Goal: Transaction & Acquisition: Purchase product/service

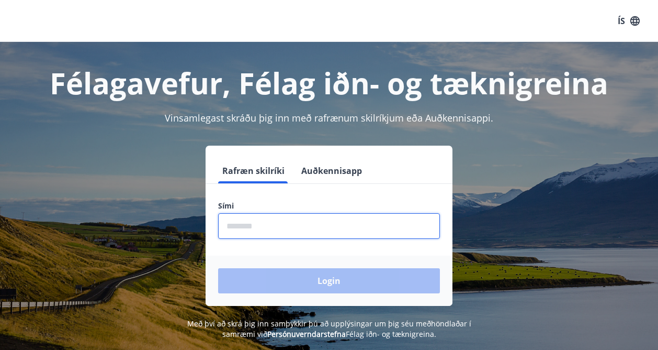
click at [255, 231] on input "phone" at bounding box center [329, 226] width 222 height 26
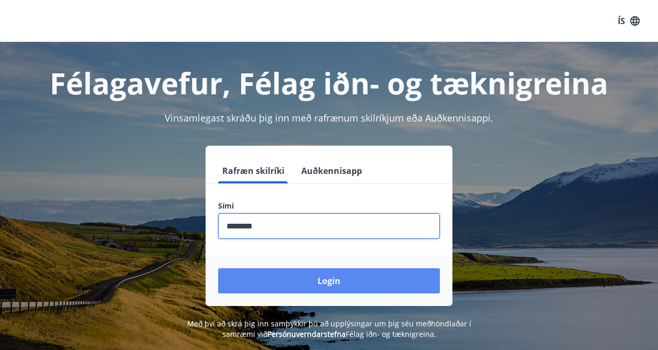
type input "********"
click at [333, 282] on button "Login" at bounding box center [329, 280] width 222 height 25
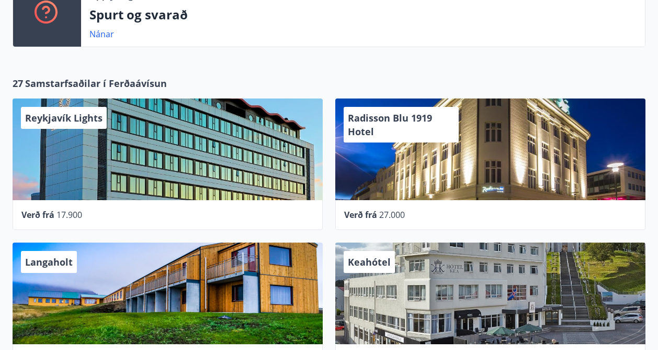
scroll to position [541, 0]
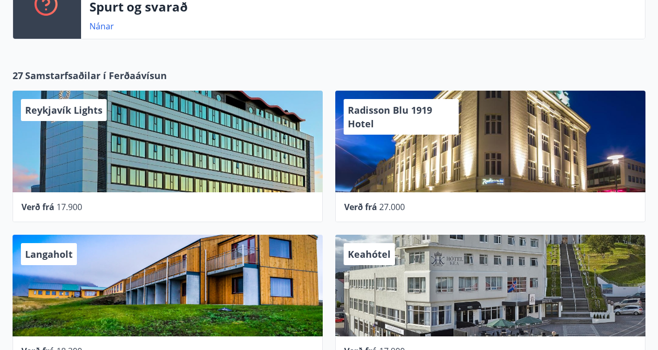
click at [70, 108] on span "Reykjavík Lights" at bounding box center [63, 110] width 77 height 13
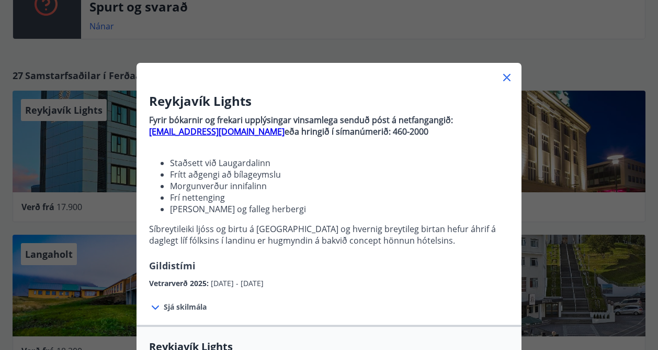
scroll to position [0, 0]
click at [506, 76] on icon at bounding box center [506, 77] width 7 height 7
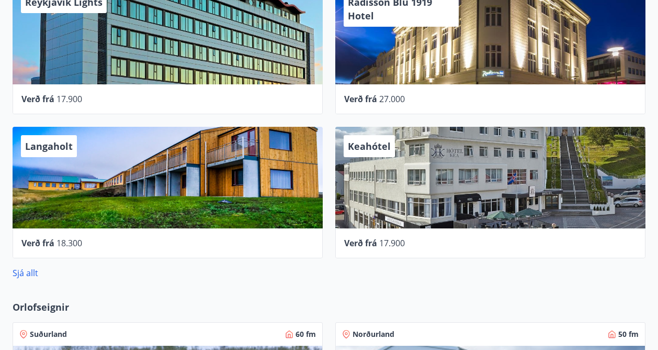
scroll to position [649, 0]
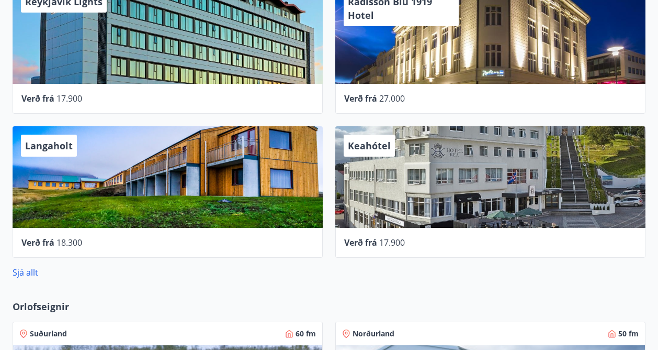
click at [379, 163] on div "Keahótel" at bounding box center [490, 177] width 310 height 102
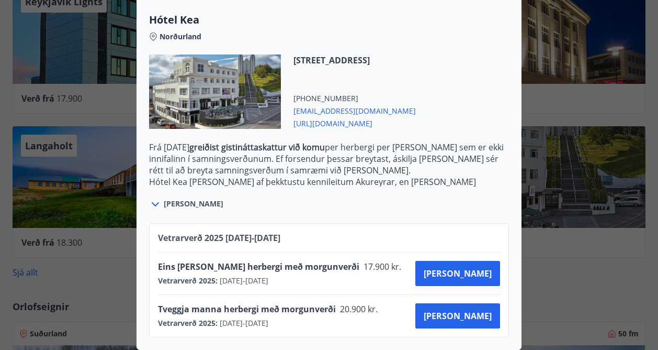
scroll to position [264, 0]
click at [159, 205] on icon at bounding box center [155, 204] width 13 height 13
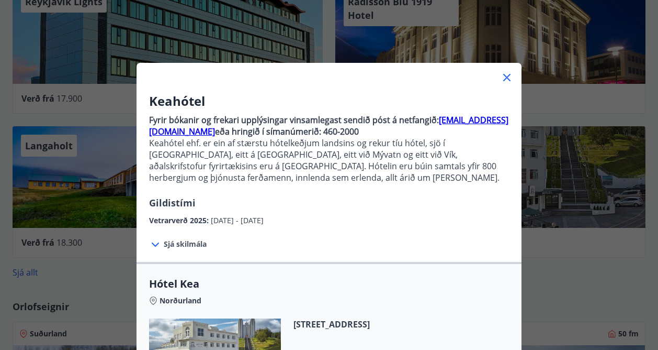
scroll to position [0, 0]
click at [504, 75] on icon at bounding box center [506, 77] width 7 height 7
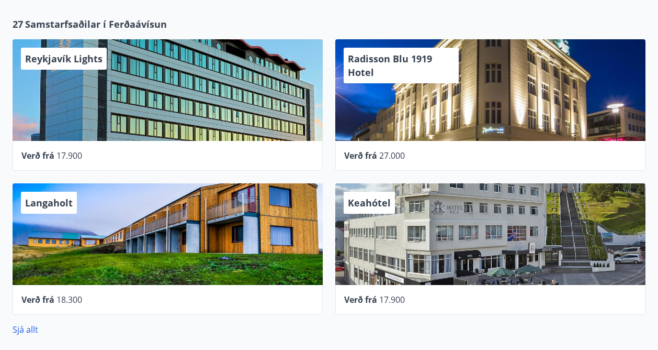
scroll to position [641, 0]
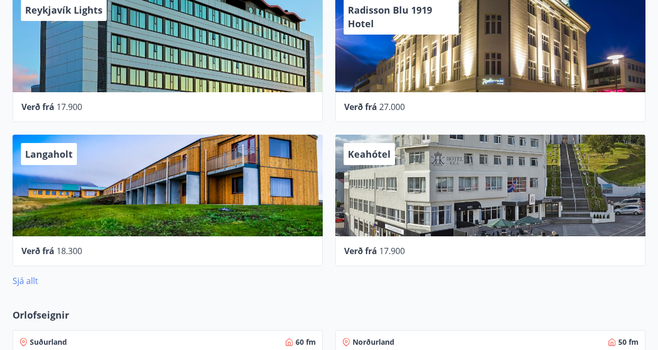
click at [27, 281] on link "Sjá allt" at bounding box center [26, 281] width 26 height 12
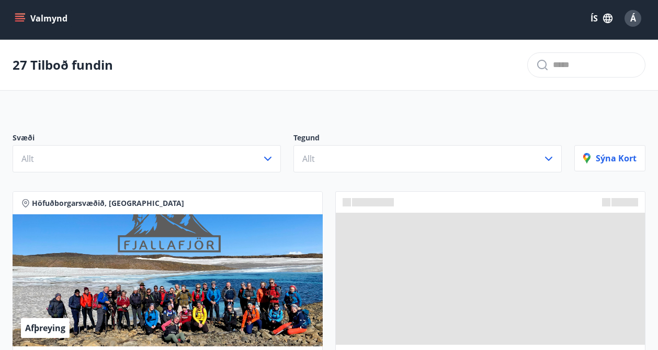
scroll to position [2, 0]
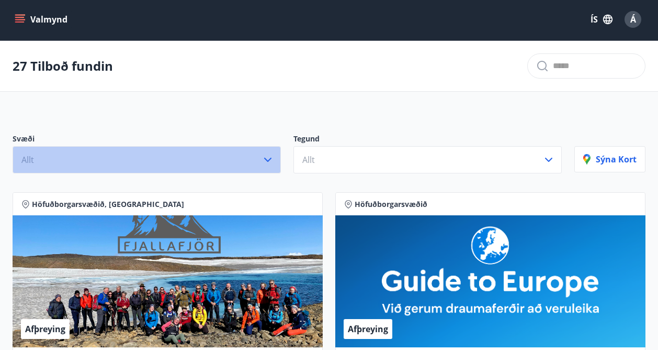
click at [271, 158] on icon "button" at bounding box center [267, 160] width 7 height 4
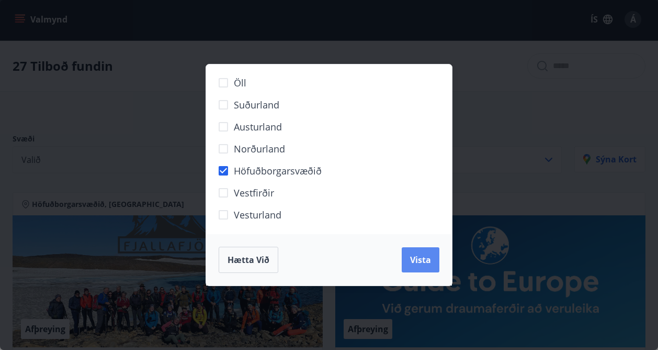
click at [422, 258] on span "Vista" at bounding box center [420, 260] width 21 height 12
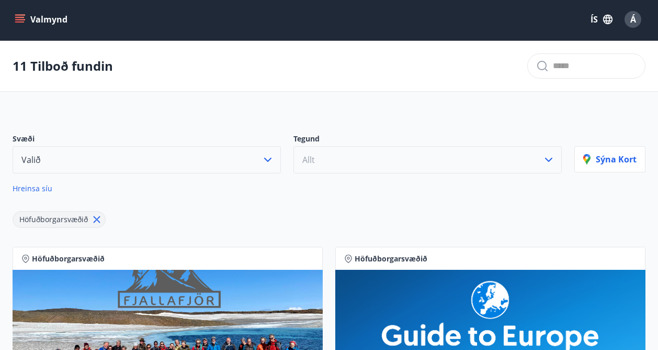
click at [555, 160] on icon "button" at bounding box center [549, 159] width 13 height 13
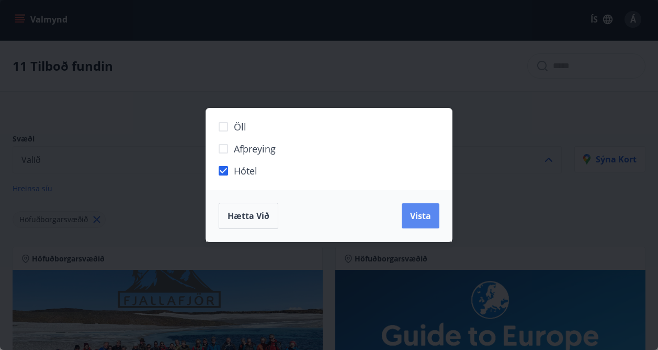
click at [423, 215] on span "Vista" at bounding box center [420, 216] width 21 height 12
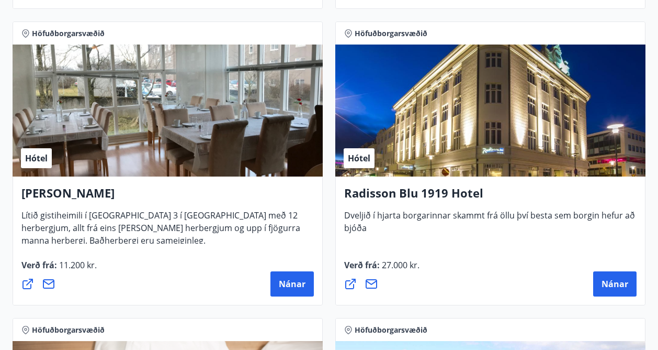
scroll to position [822, 0]
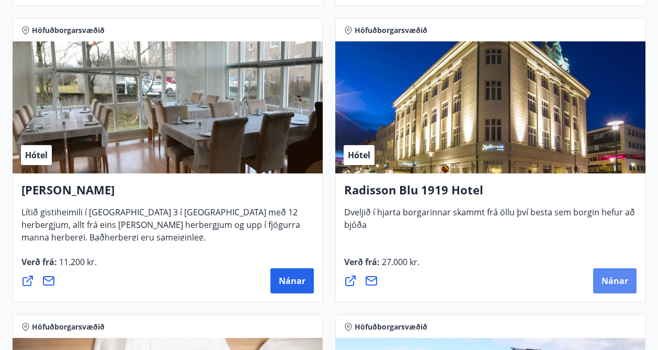
click at [619, 282] on span "Nánar" at bounding box center [615, 281] width 27 height 12
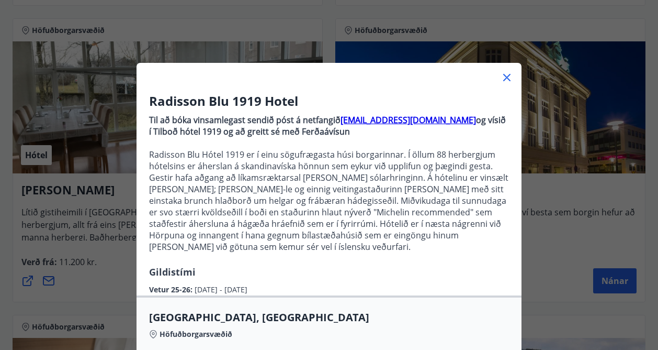
scroll to position [0, 0]
click at [508, 74] on icon at bounding box center [507, 77] width 13 height 13
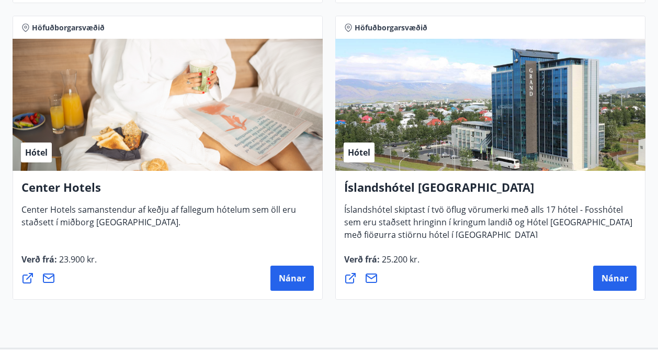
scroll to position [1122, 0]
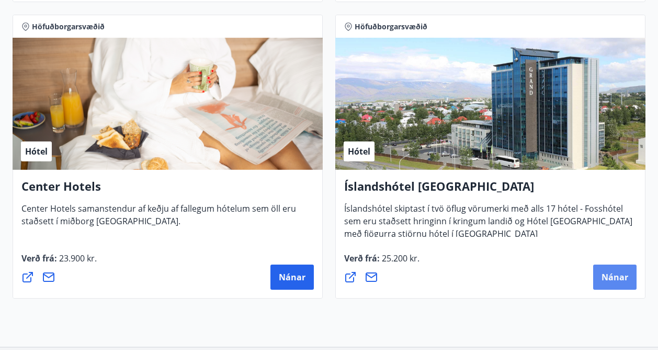
click at [618, 276] on span "Nánar" at bounding box center [615, 277] width 27 height 12
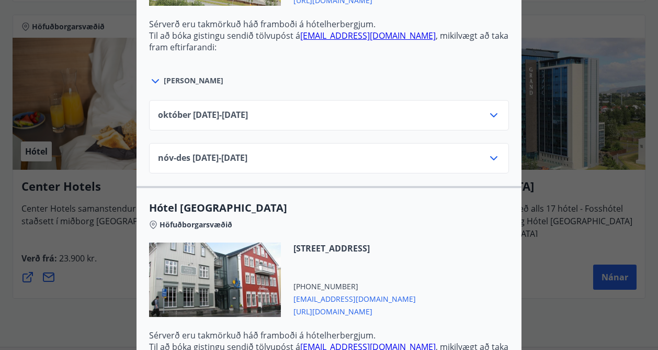
scroll to position [499, 0]
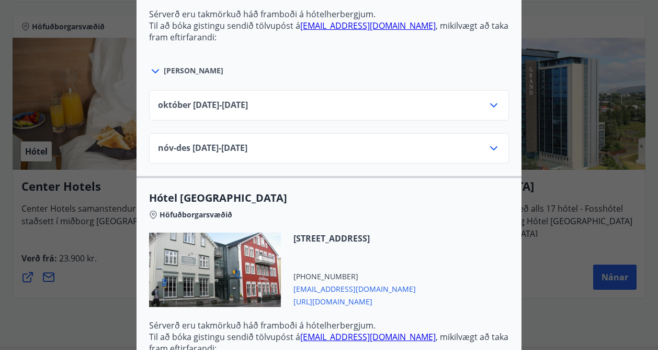
click at [495, 149] on icon at bounding box center [493, 148] width 7 height 4
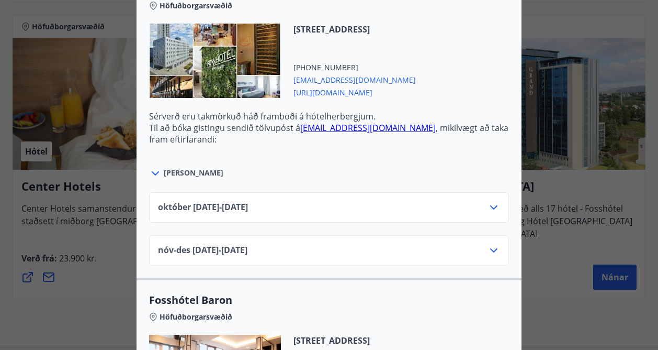
scroll to position [1491, 0]
click at [493, 243] on icon at bounding box center [494, 249] width 13 height 13
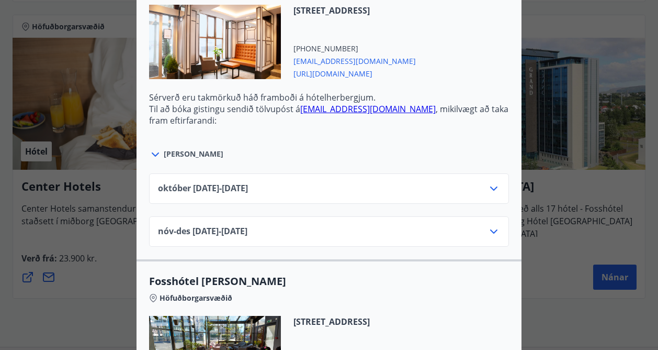
scroll to position [1984, 0]
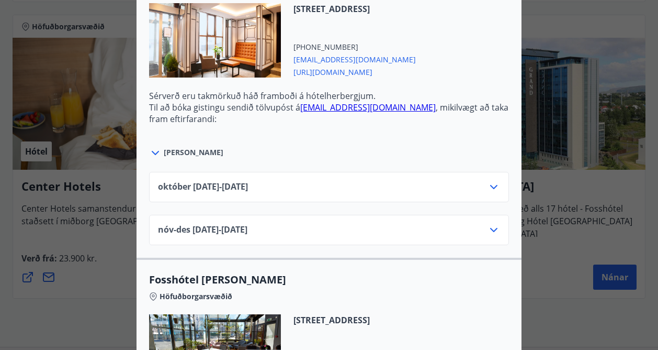
click at [498, 223] on icon at bounding box center [494, 229] width 13 height 13
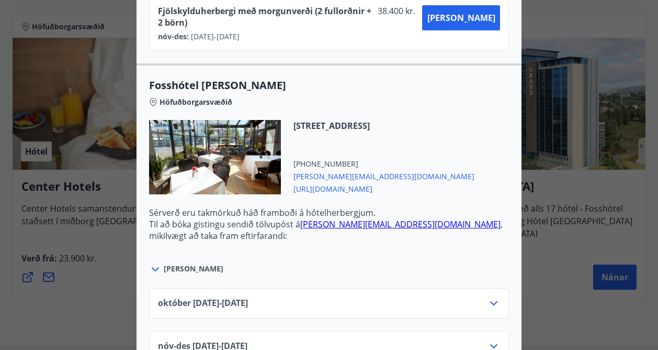
scroll to position [2342, 0]
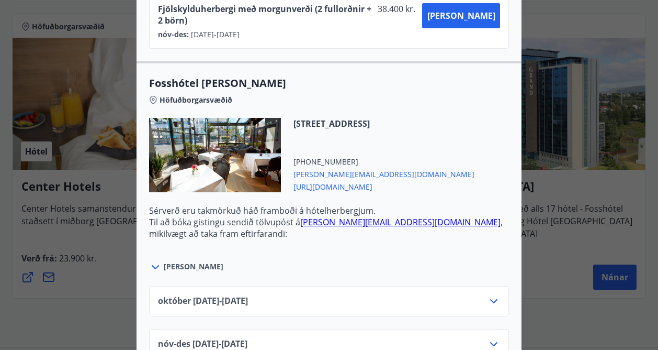
click at [500, 338] on icon at bounding box center [494, 344] width 13 height 13
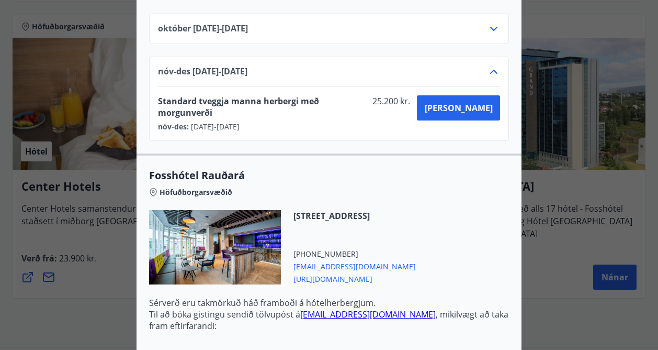
scroll to position [2613, 0]
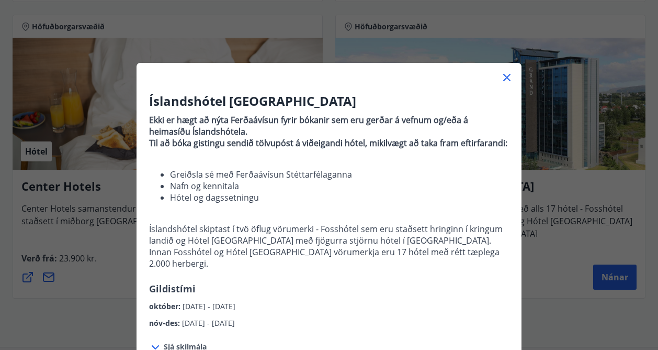
scroll to position [0, 0]
click at [508, 77] on icon at bounding box center [508, 78] width 2 height 2
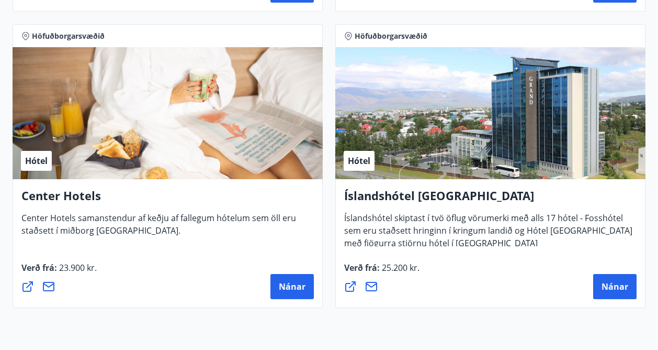
scroll to position [1112, 0]
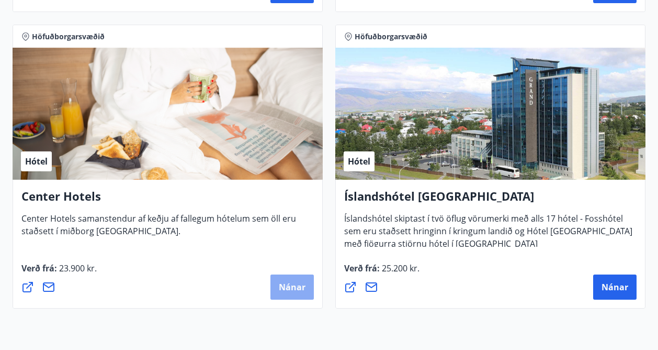
click at [295, 289] on span "Nánar" at bounding box center [292, 287] width 27 height 12
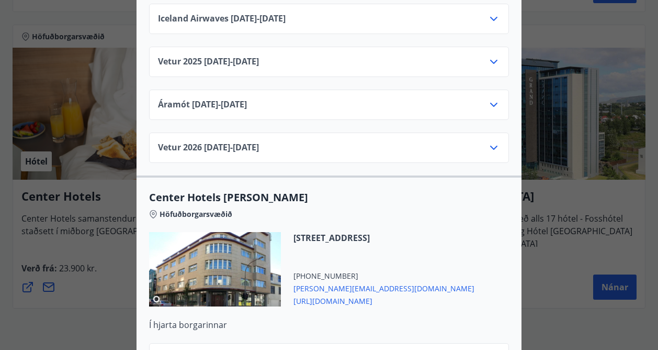
scroll to position [2886, 0]
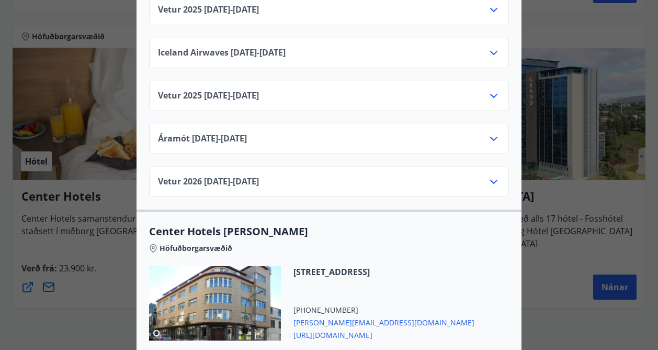
click at [545, 37] on div "Center Hotels Verð er með morgunverði inniföldum og miðast við Standard Double/…" at bounding box center [329, 175] width 658 height 350
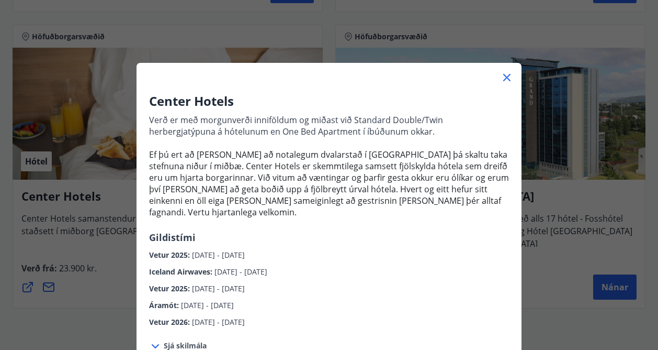
click at [509, 77] on icon at bounding box center [507, 77] width 13 height 13
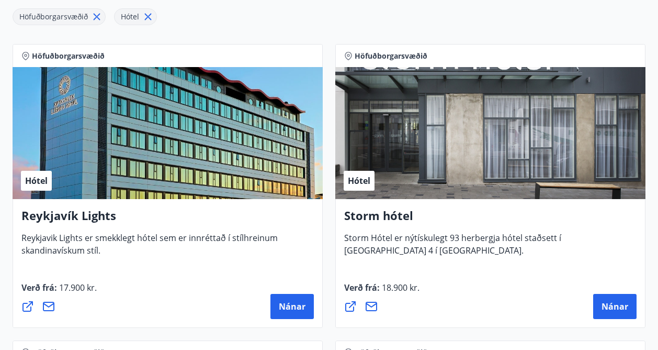
scroll to position [210, 0]
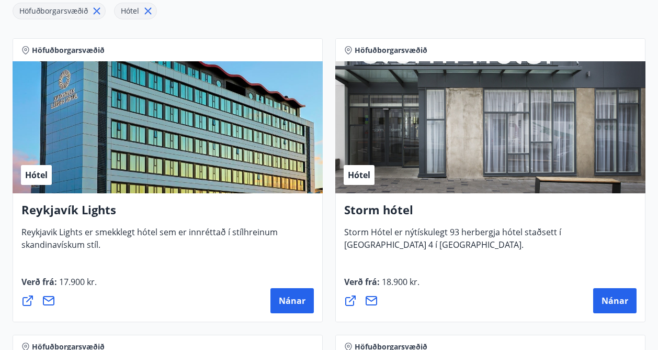
click at [85, 214] on h4 "Reykjavík Lights" at bounding box center [167, 213] width 293 height 24
click at [293, 298] on span "Nánar" at bounding box center [292, 301] width 27 height 12
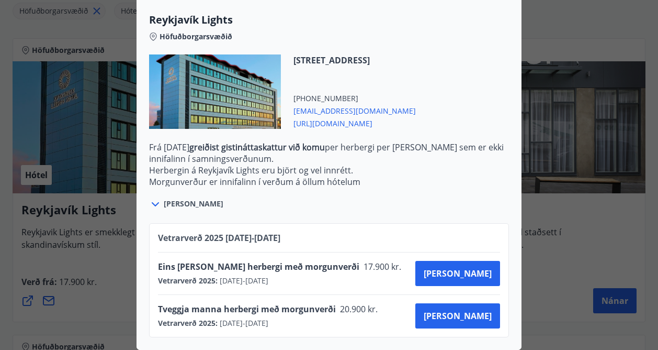
scroll to position [326, 0]
click at [158, 205] on icon at bounding box center [155, 205] width 7 height 4
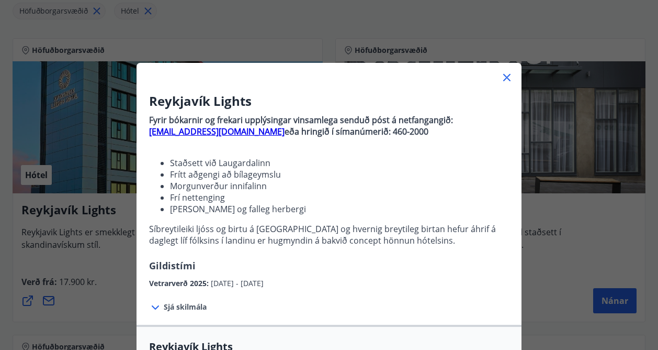
scroll to position [0, 0]
click at [509, 77] on icon at bounding box center [507, 77] width 13 height 13
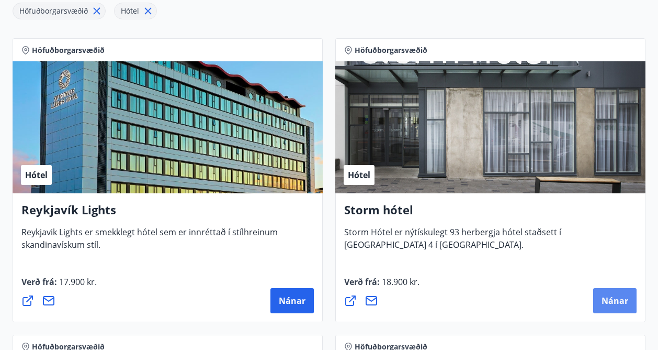
click at [610, 307] on button "Nánar" at bounding box center [614, 300] width 43 height 25
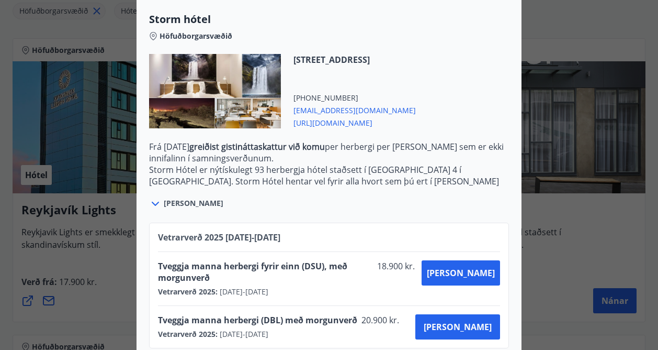
scroll to position [252, 0]
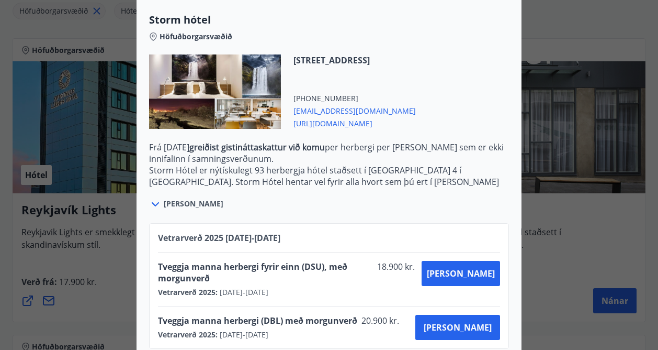
click at [157, 205] on icon at bounding box center [155, 204] width 13 height 13
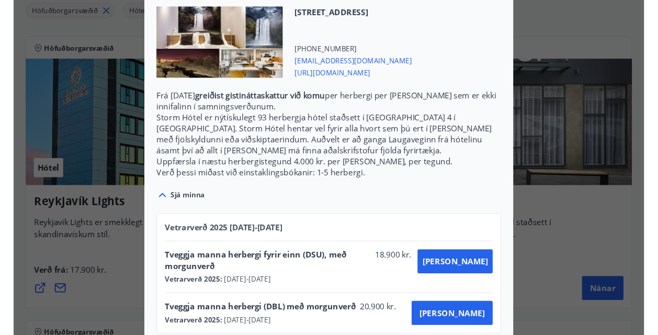
scroll to position [299, 0]
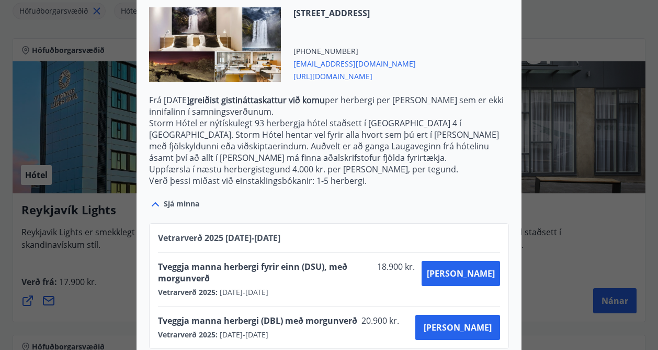
click at [392, 74] on span "https://www.keahotels.is/is/hotelin/storm-hotel" at bounding box center [355, 75] width 122 height 13
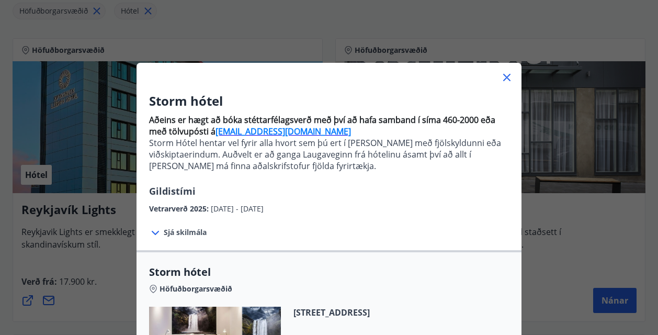
scroll to position [0, 0]
click at [508, 77] on icon at bounding box center [506, 77] width 7 height 7
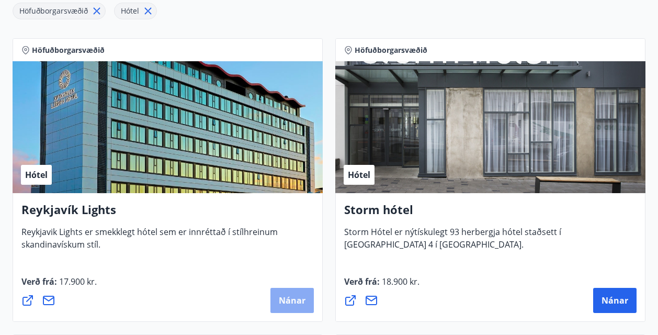
click at [293, 300] on span "Nánar" at bounding box center [292, 301] width 27 height 12
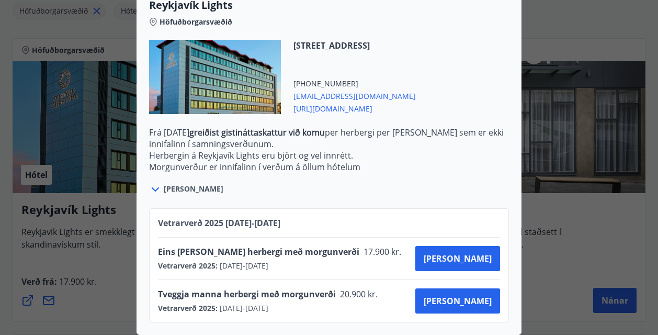
scroll to position [341, 0]
click at [404, 108] on span "https://www.keahotels.is/is/hotelin/reykjavik-lights" at bounding box center [355, 108] width 122 height 13
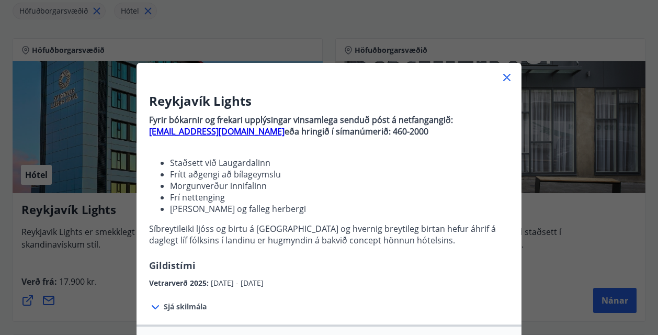
scroll to position [0, 0]
click at [507, 75] on icon at bounding box center [507, 77] width 13 height 13
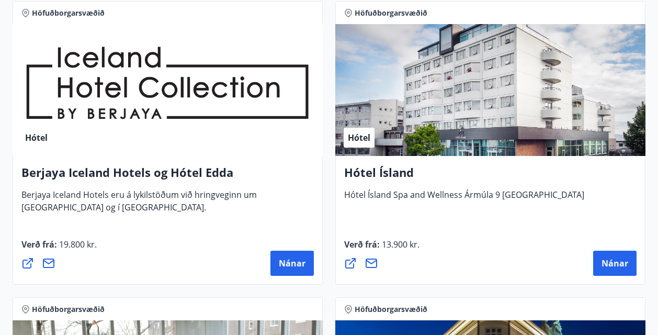
scroll to position [548, 0]
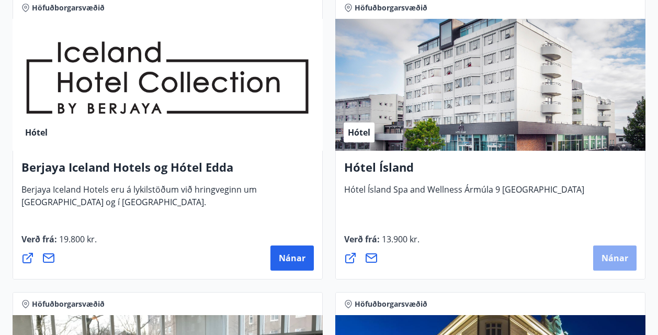
click at [616, 257] on span "Nánar" at bounding box center [615, 258] width 27 height 12
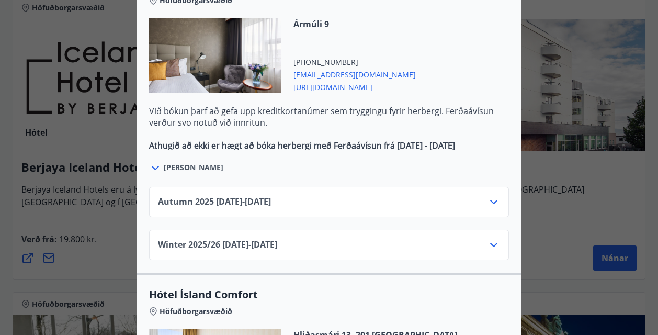
scroll to position [639, 0]
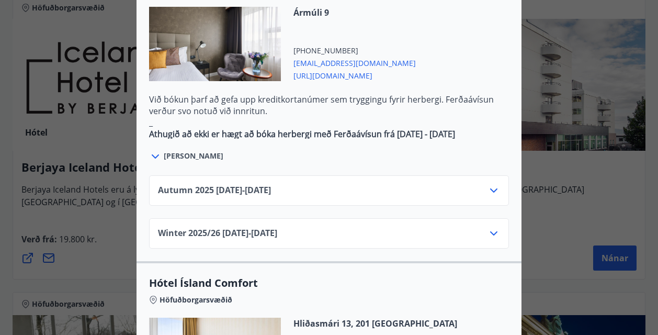
click at [491, 227] on icon at bounding box center [494, 233] width 13 height 13
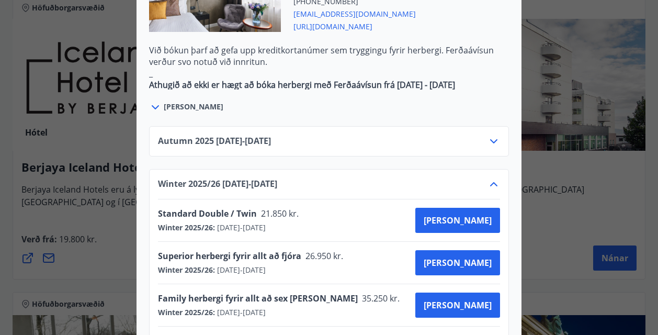
scroll to position [687, 0]
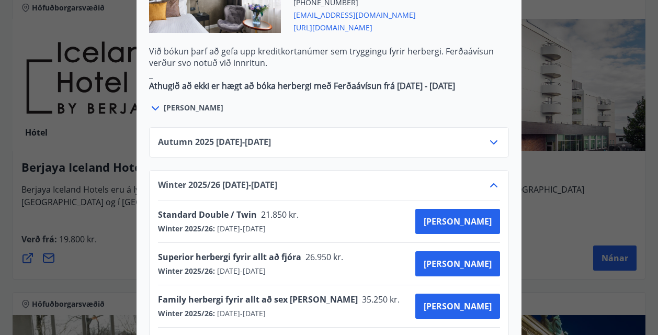
click at [496, 136] on icon at bounding box center [494, 142] width 13 height 13
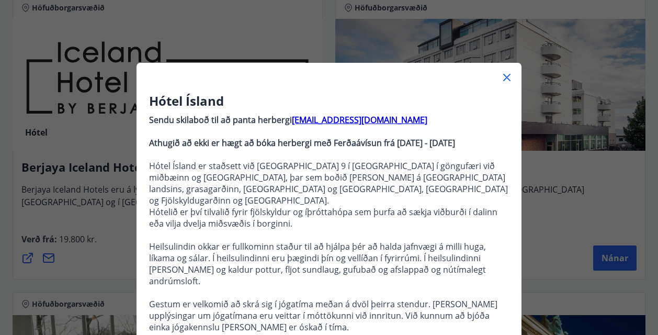
scroll to position [0, 0]
click at [506, 79] on icon at bounding box center [506, 77] width 7 height 7
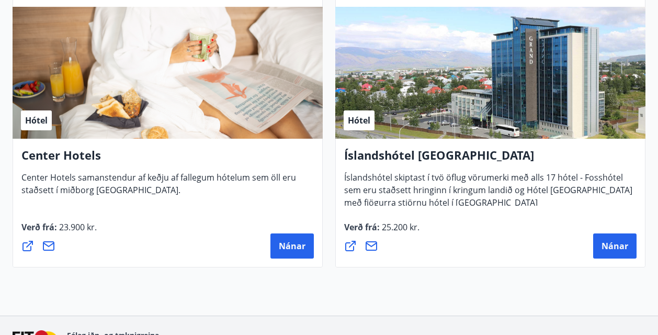
scroll to position [1163, 0]
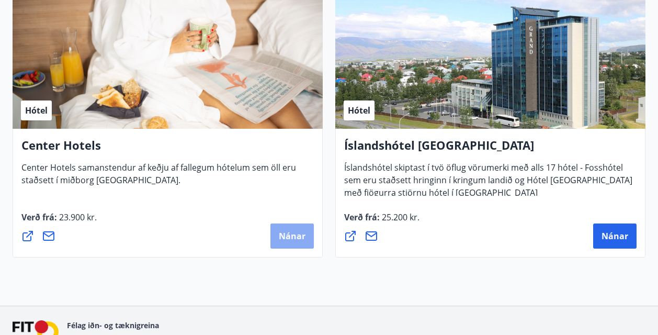
click at [302, 235] on span "Nánar" at bounding box center [292, 236] width 27 height 12
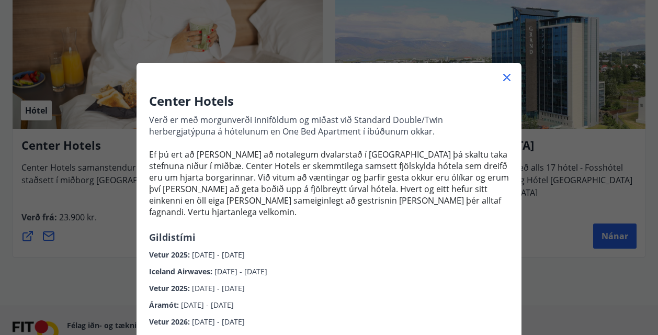
scroll to position [0, 0]
click at [507, 79] on icon at bounding box center [507, 77] width 13 height 13
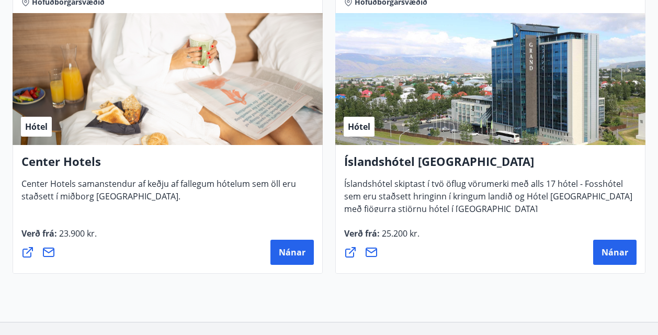
scroll to position [1157, 0]
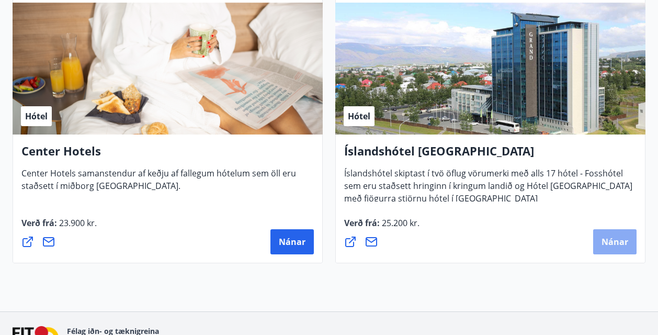
click at [612, 239] on span "Nánar" at bounding box center [615, 242] width 27 height 12
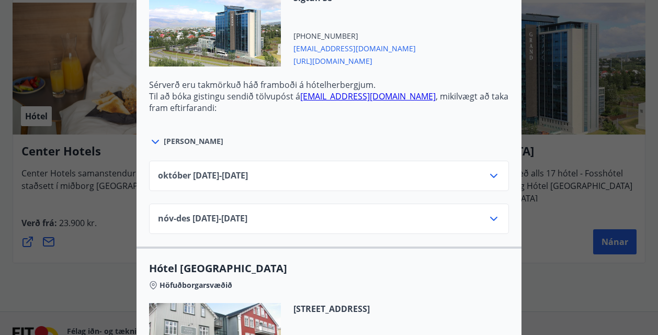
scroll to position [439, 0]
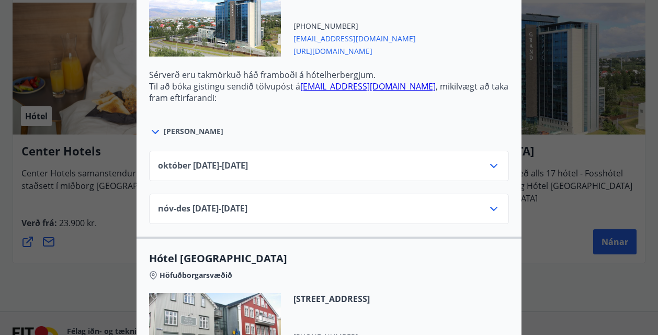
click at [493, 207] on icon at bounding box center [494, 209] width 13 height 13
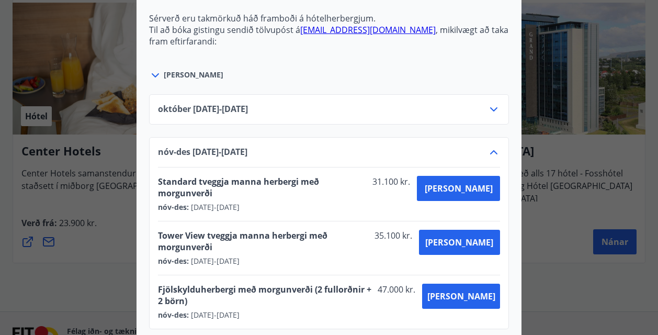
scroll to position [500, 0]
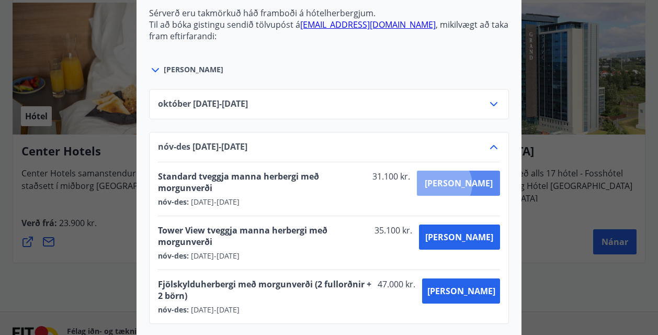
click at [483, 184] on span "Kaupa" at bounding box center [459, 183] width 68 height 12
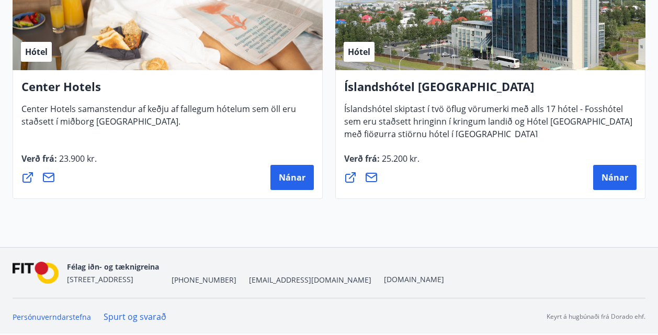
scroll to position [1170, 0]
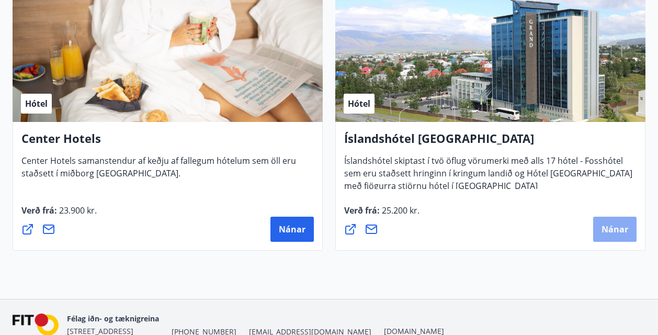
click at [608, 227] on span "Nánar" at bounding box center [615, 229] width 27 height 12
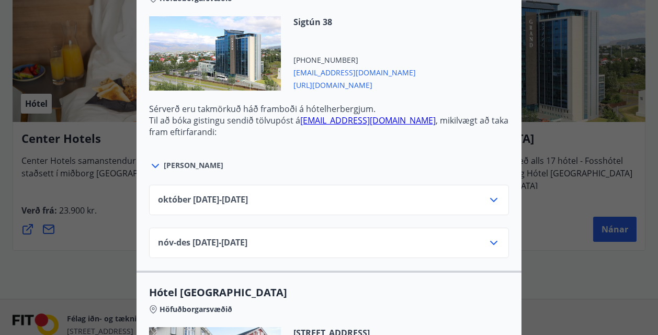
scroll to position [396, 0]
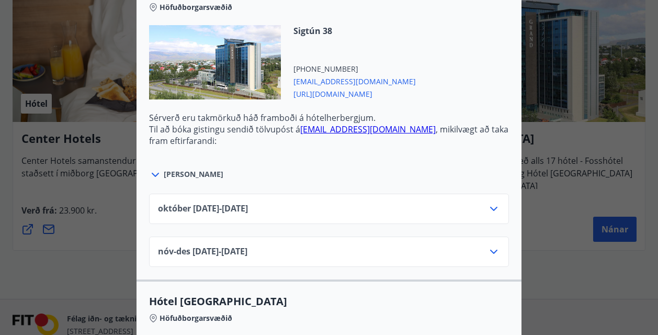
click at [344, 90] on span "https://www.islandshotel.is/is" at bounding box center [355, 93] width 122 height 13
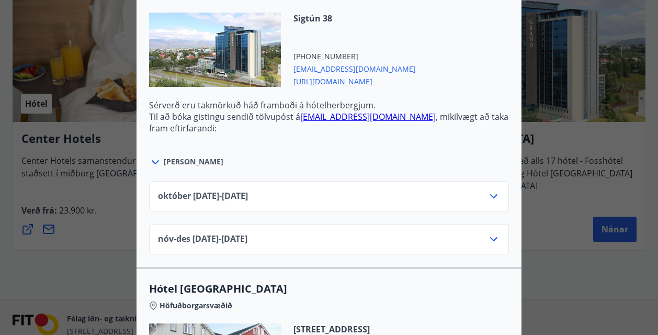
scroll to position [414, 0]
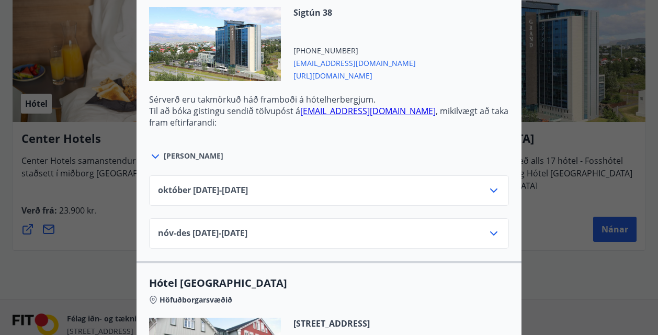
click at [496, 231] on icon at bounding box center [494, 233] width 13 height 13
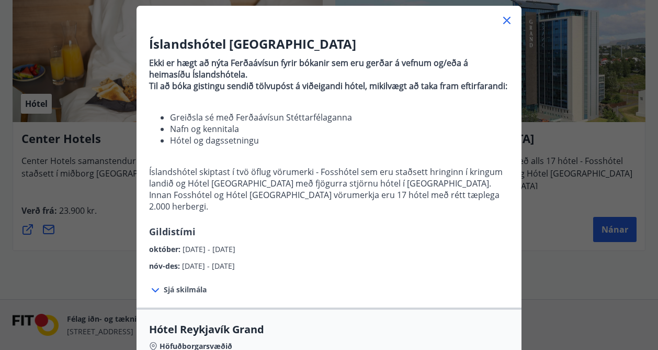
scroll to position [8, 0]
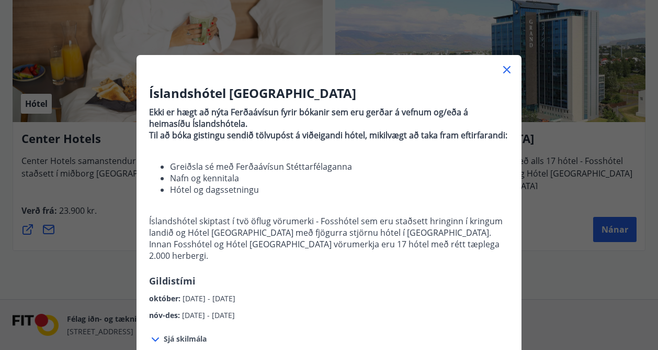
click at [506, 70] on icon at bounding box center [507, 69] width 13 height 13
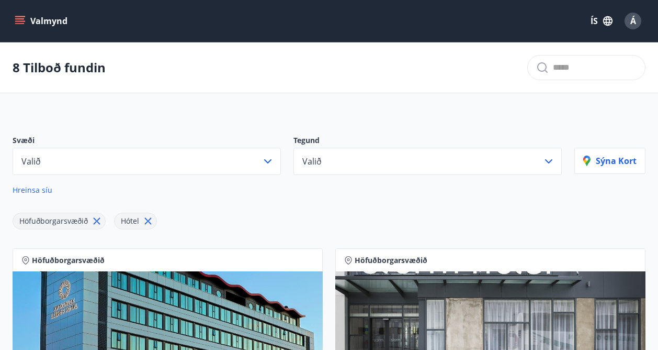
scroll to position [0, 0]
